Goal: Task Accomplishment & Management: Complete application form

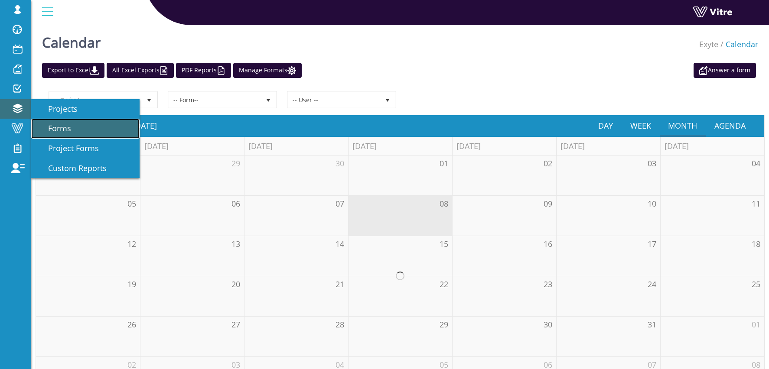
click at [52, 130] on span "Forms" at bounding box center [54, 128] width 33 height 10
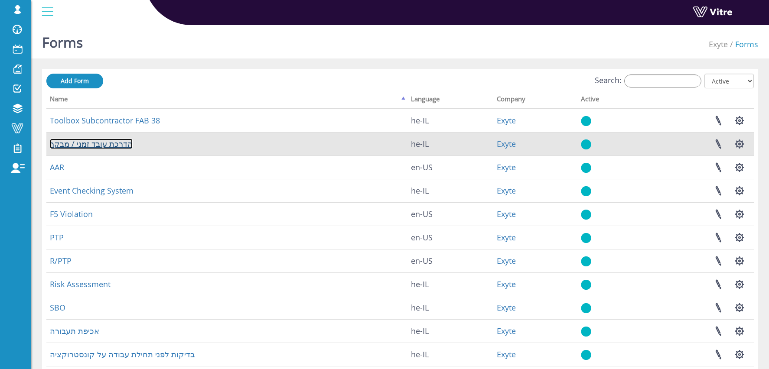
click at [93, 145] on link "הדרכת עובד זמני / מבקר" at bounding box center [91, 144] width 83 height 10
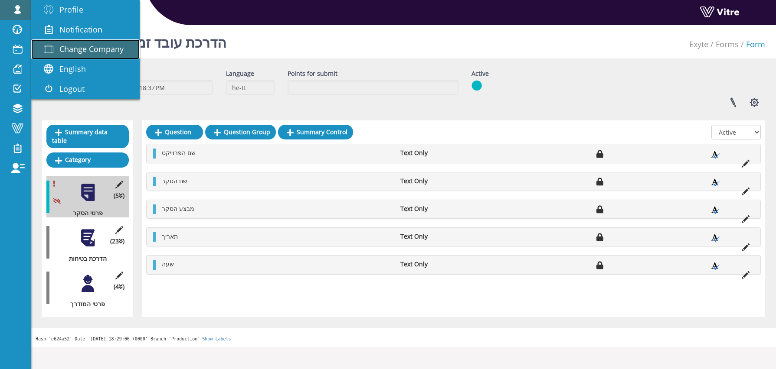
click at [84, 52] on span "Change Company" at bounding box center [91, 49] width 64 height 10
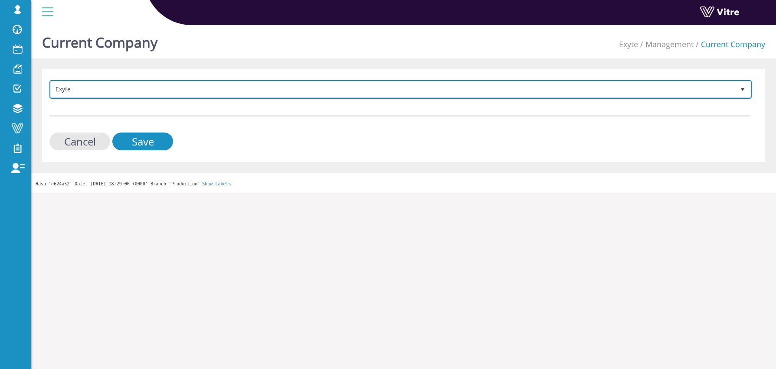
click at [147, 85] on span "Exyte" at bounding box center [393, 90] width 684 height 16
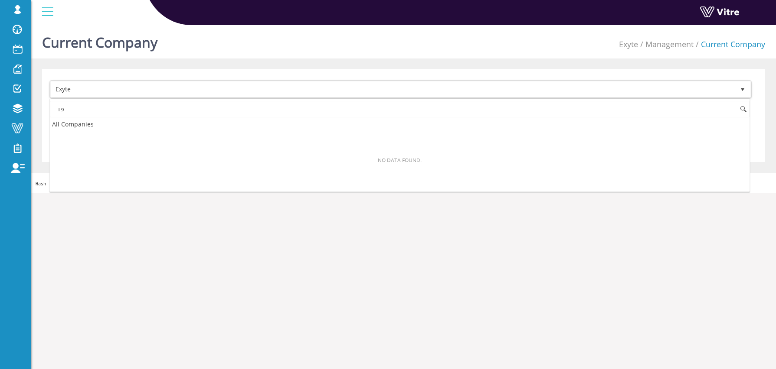
type input "פ"
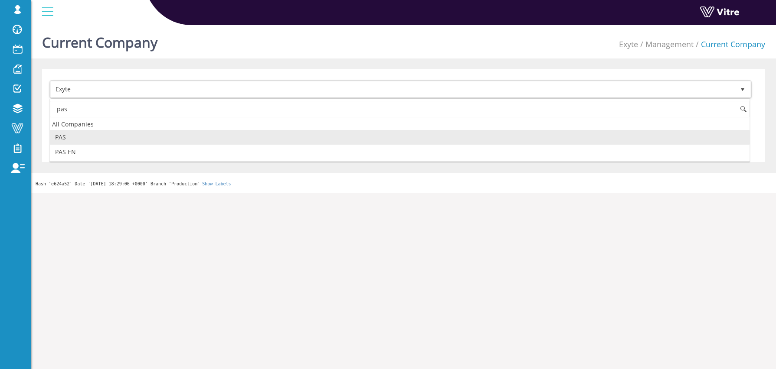
click at [111, 137] on li "PAS" at bounding box center [399, 137] width 699 height 15
type input "pas"
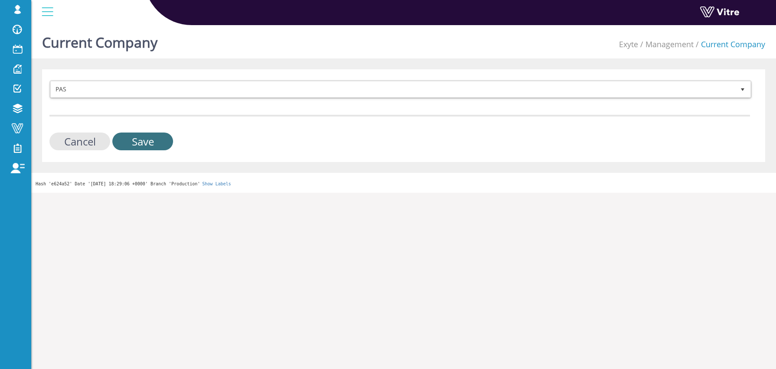
click at [160, 144] on input "Save" at bounding box center [142, 142] width 61 height 18
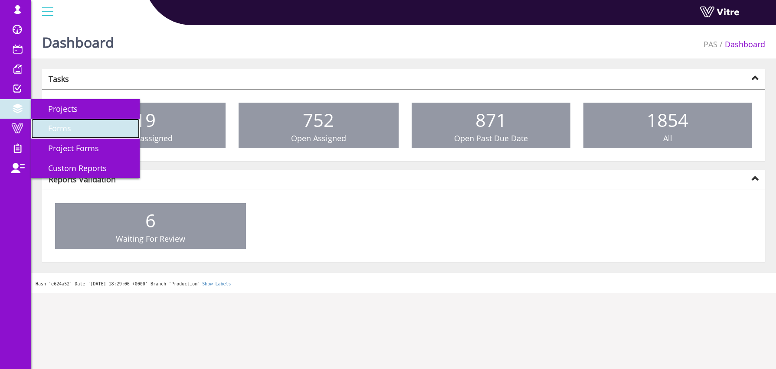
click at [58, 127] on span "Forms" at bounding box center [54, 128] width 33 height 10
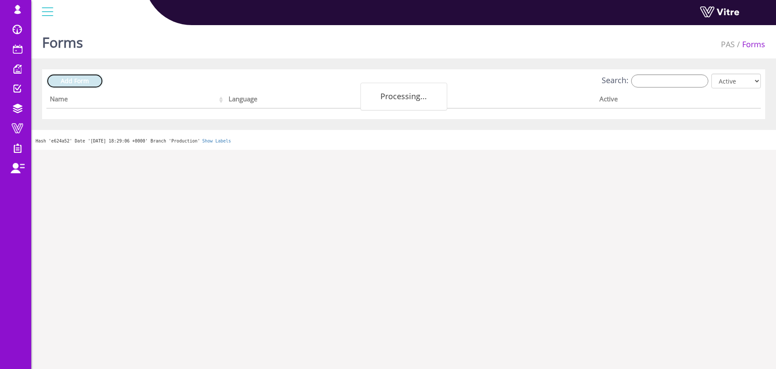
click at [85, 80] on span "Add Form" at bounding box center [75, 81] width 28 height 8
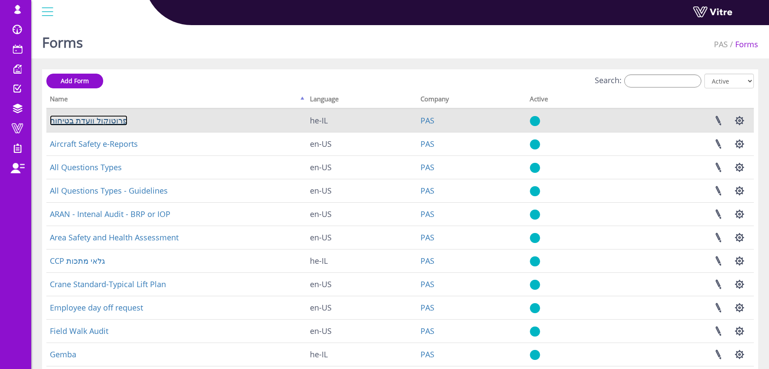
click at [70, 122] on link "פרוטוקול וועדת בטיחות" at bounding box center [89, 120] width 78 height 10
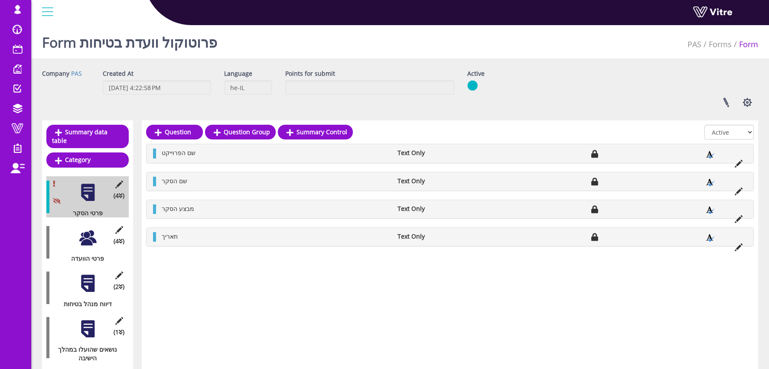
click at [90, 235] on div at bounding box center [88, 238] width 20 height 20
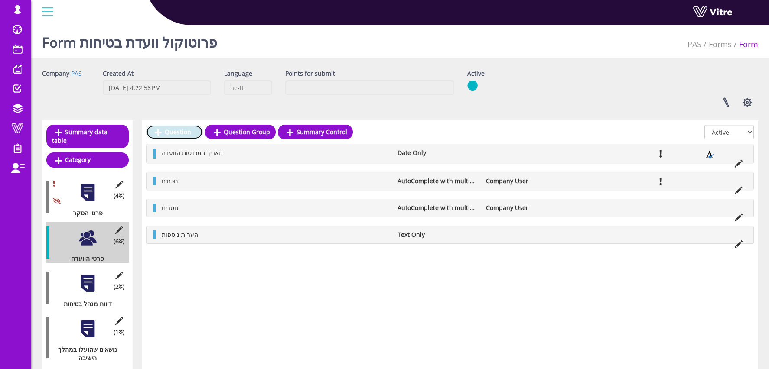
click at [180, 134] on link "Question" at bounding box center [174, 132] width 57 height 15
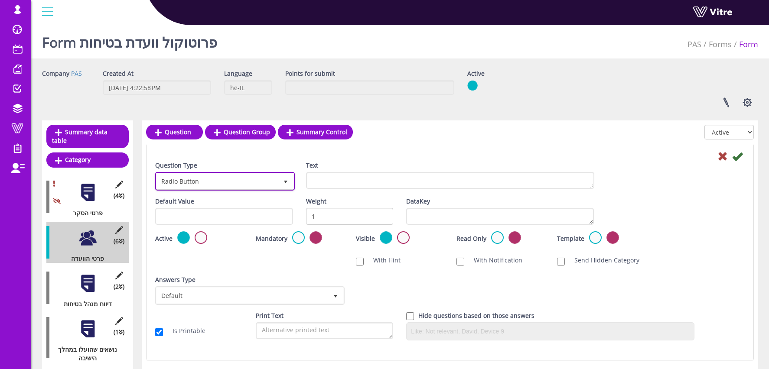
click at [186, 176] on span "Radio Button" at bounding box center [217, 181] width 121 height 16
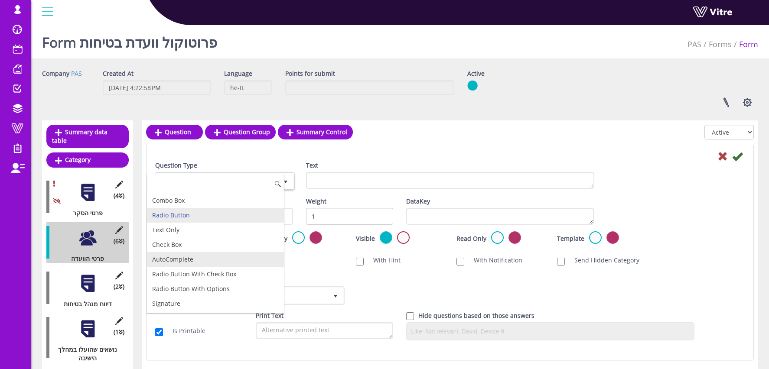
click at [231, 261] on li "AutoComplete" at bounding box center [215, 259] width 137 height 15
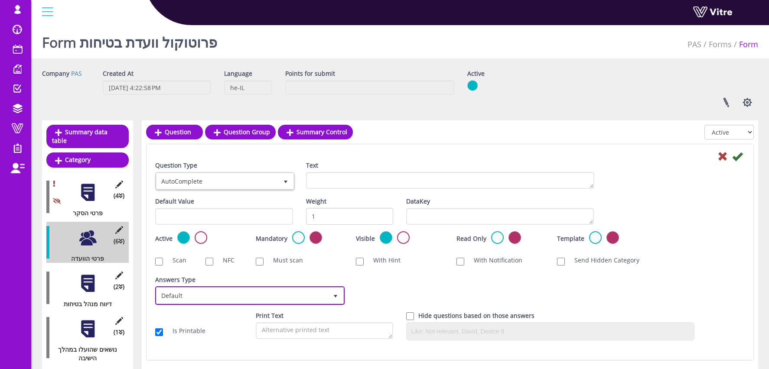
click at [172, 290] on span "Default" at bounding box center [242, 296] width 171 height 16
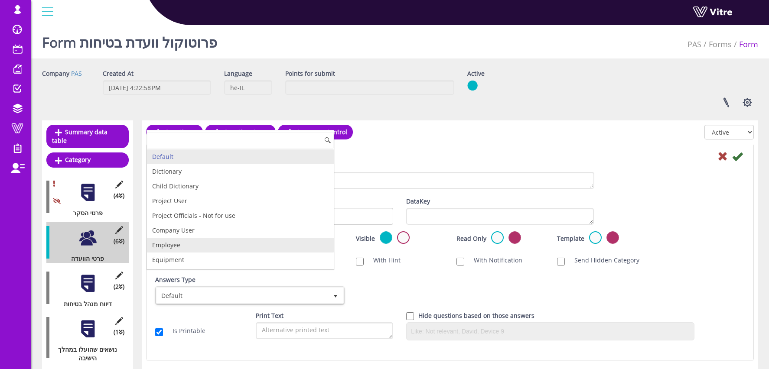
click at [186, 249] on li "Employee" at bounding box center [240, 245] width 187 height 15
checkbox input "true"
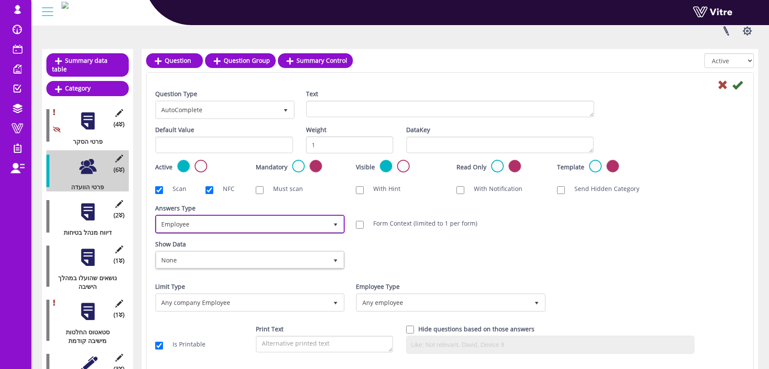
scroll to position [111, 0]
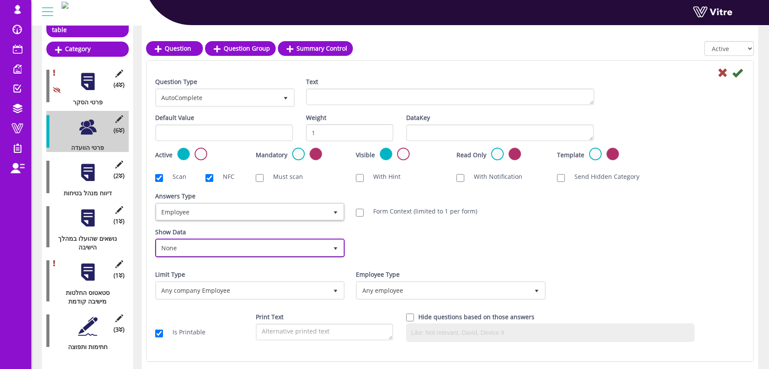
click at [183, 254] on span "None" at bounding box center [242, 248] width 171 height 16
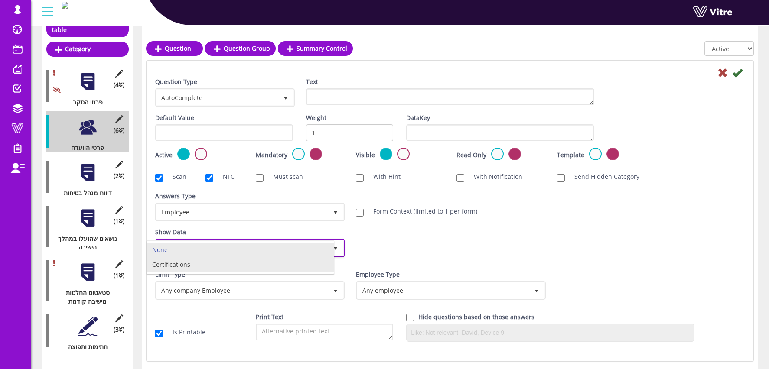
click at [178, 269] on li "Certifications" at bounding box center [240, 265] width 187 height 15
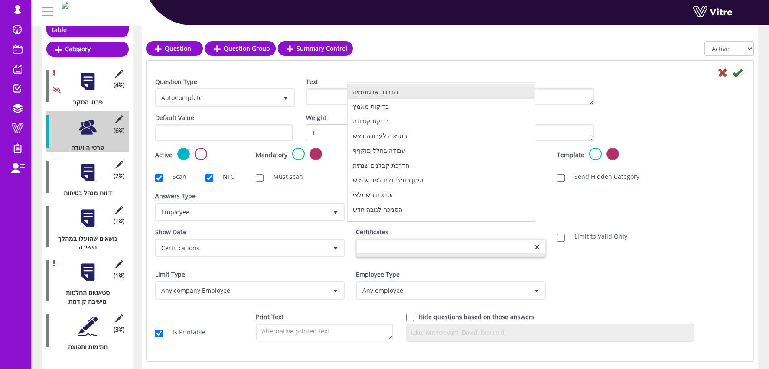
click at [398, 245] on div at bounding box center [451, 247] width 188 height 14
click at [371, 118] on li "בדיקת קורונה" at bounding box center [441, 121] width 187 height 15
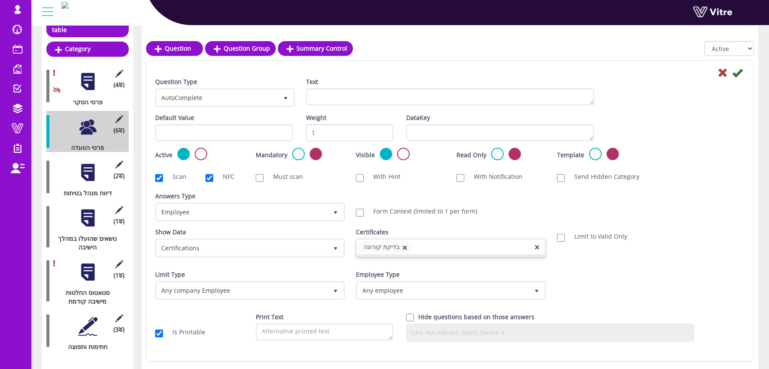
click at [438, 245] on div "בדיקת קורונה" at bounding box center [451, 247] width 188 height 15
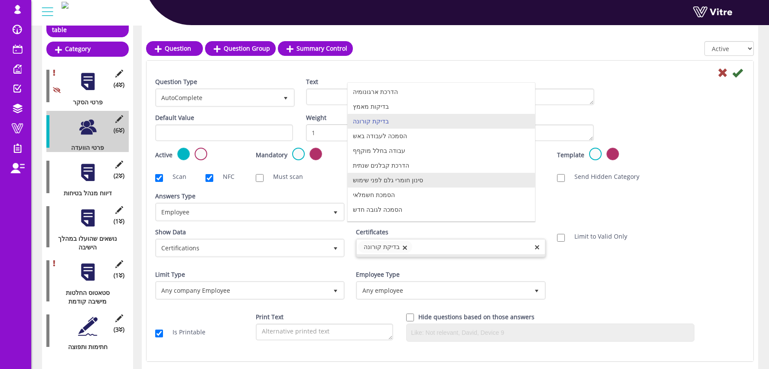
click at [409, 179] on li "סינון חומרי גלם לפני שימוש" at bounding box center [441, 180] width 187 height 15
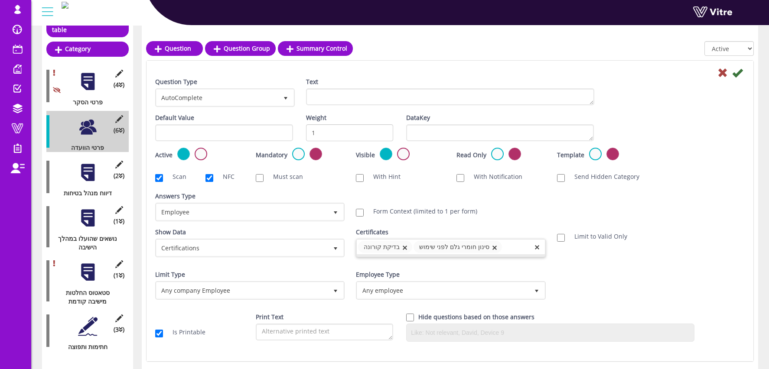
click at [523, 247] on input at bounding box center [513, 246] width 23 height 13
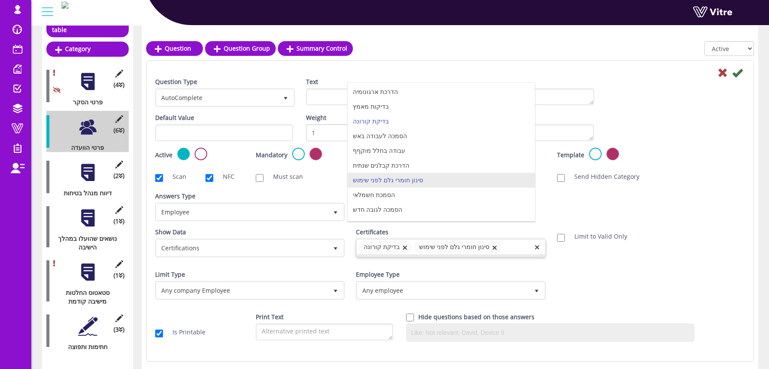
click at [474, 184] on li "סינון חומרי גלם לפני שימוש" at bounding box center [441, 180] width 187 height 15
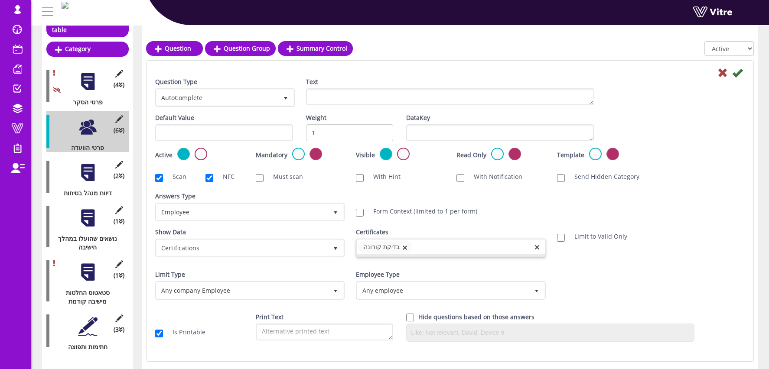
click at [454, 248] on div "בדיקת קורונה" at bounding box center [451, 247] width 188 height 15
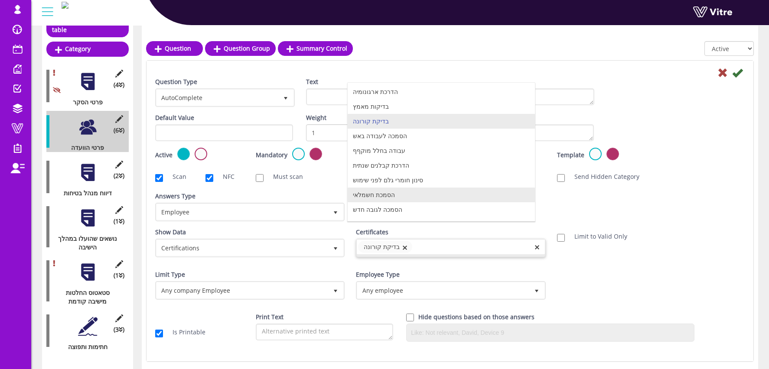
click at [419, 192] on li "הסמכת חשמלאי" at bounding box center [441, 195] width 187 height 15
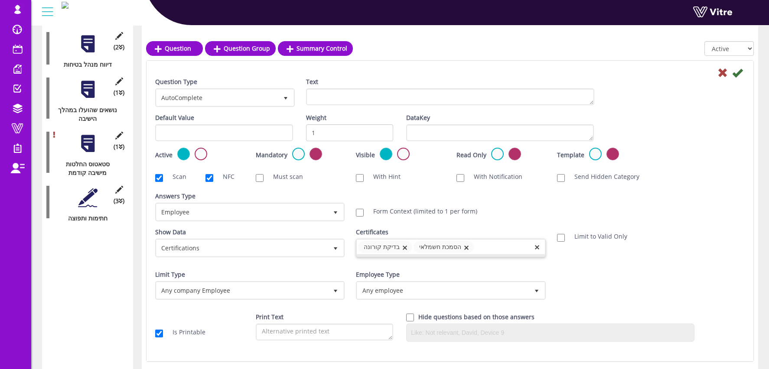
scroll to position [239, 0]
click at [408, 248] on span "delete" at bounding box center [404, 248] width 7 height 7
click at [412, 248] on span "delete" at bounding box center [411, 248] width 7 height 7
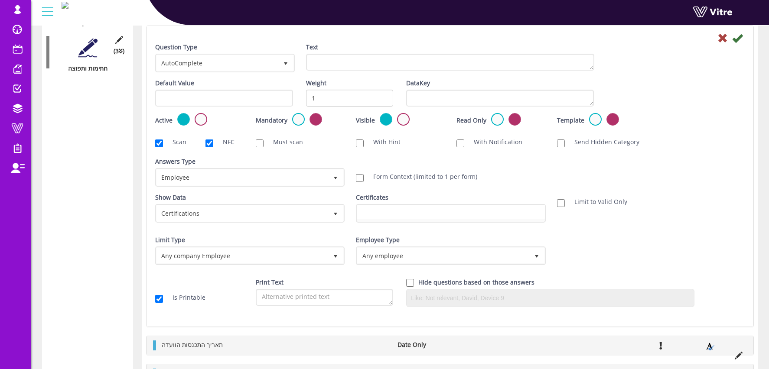
scroll to position [0, 0]
